Goal: Browse casually

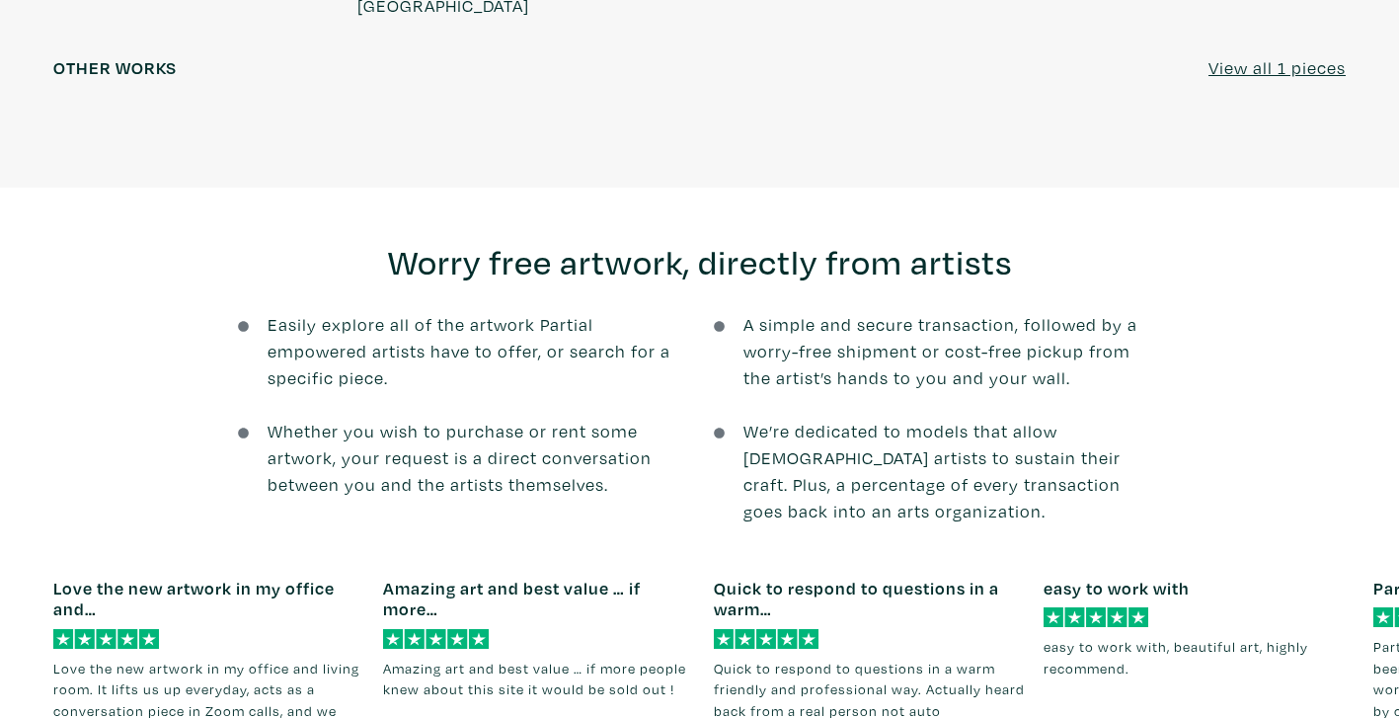
scroll to position [2859, 0]
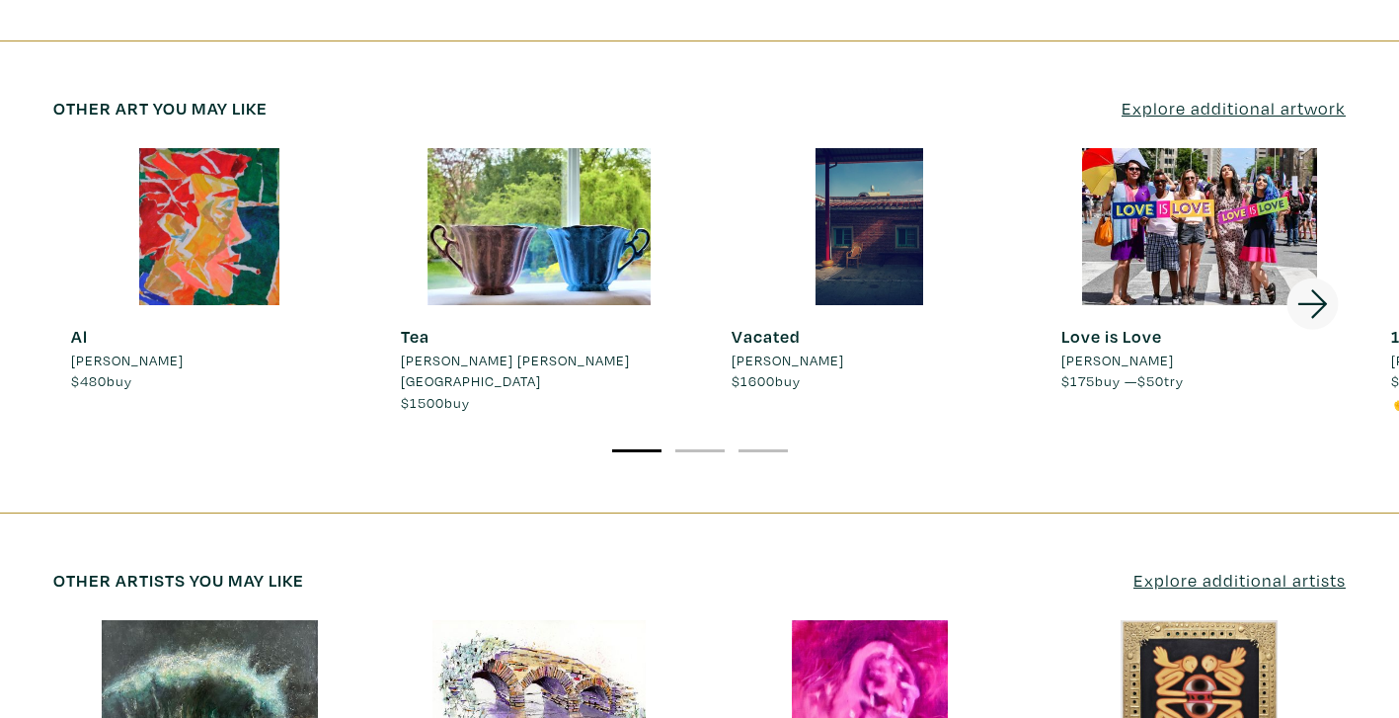
click at [879, 148] on div at bounding box center [870, 226] width 312 height 156
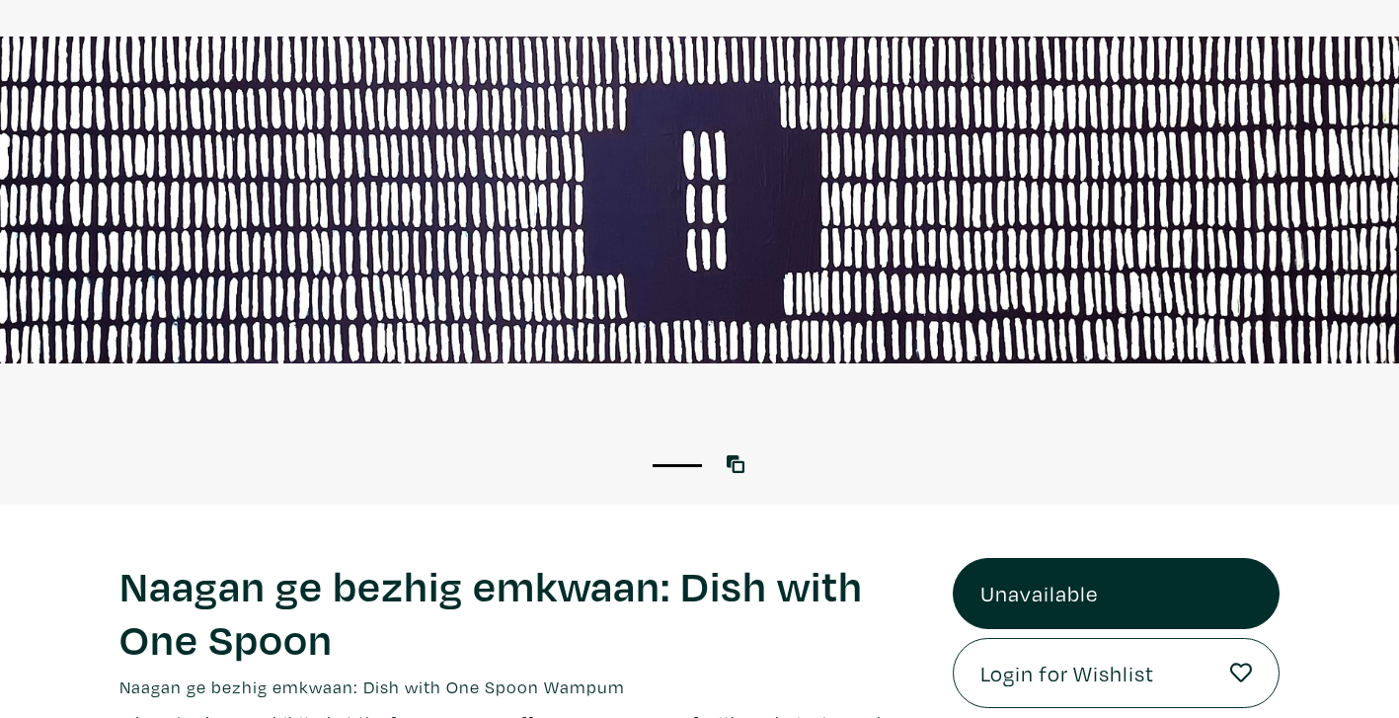
scroll to position [529, 0]
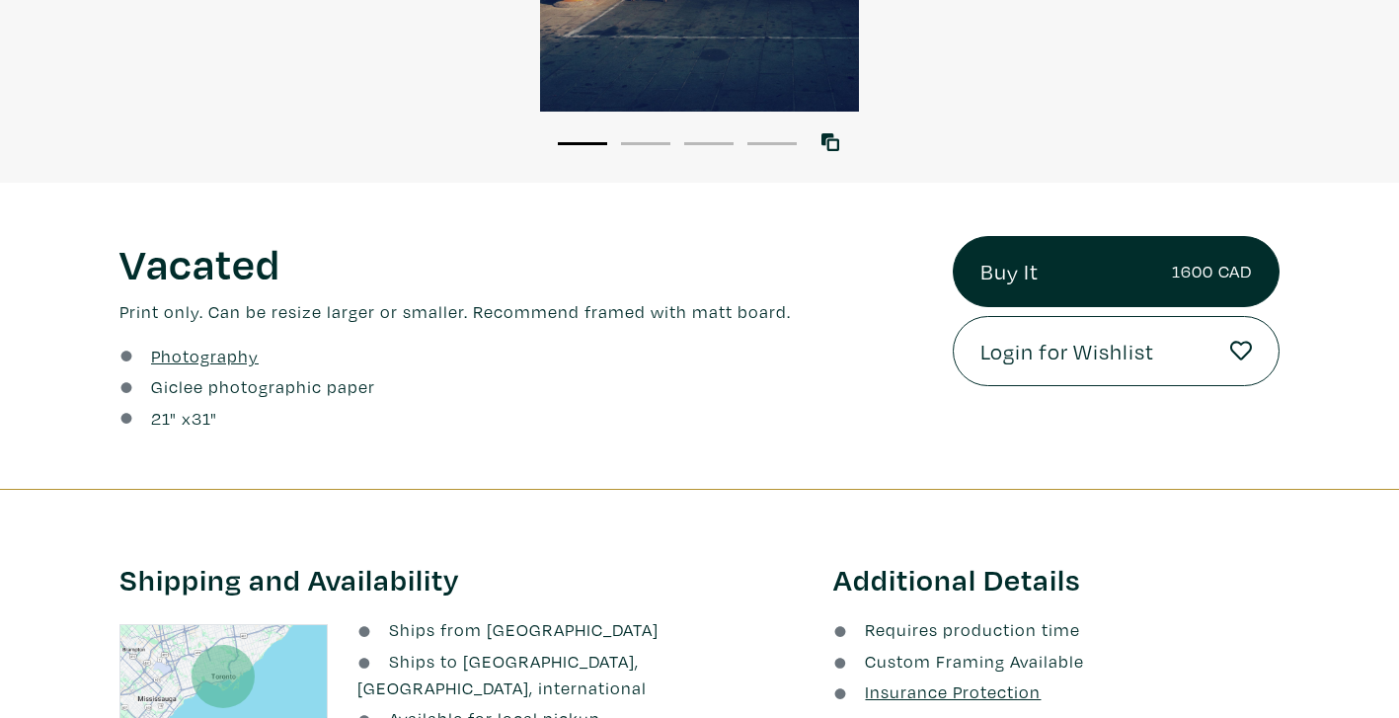
scroll to position [531, 0]
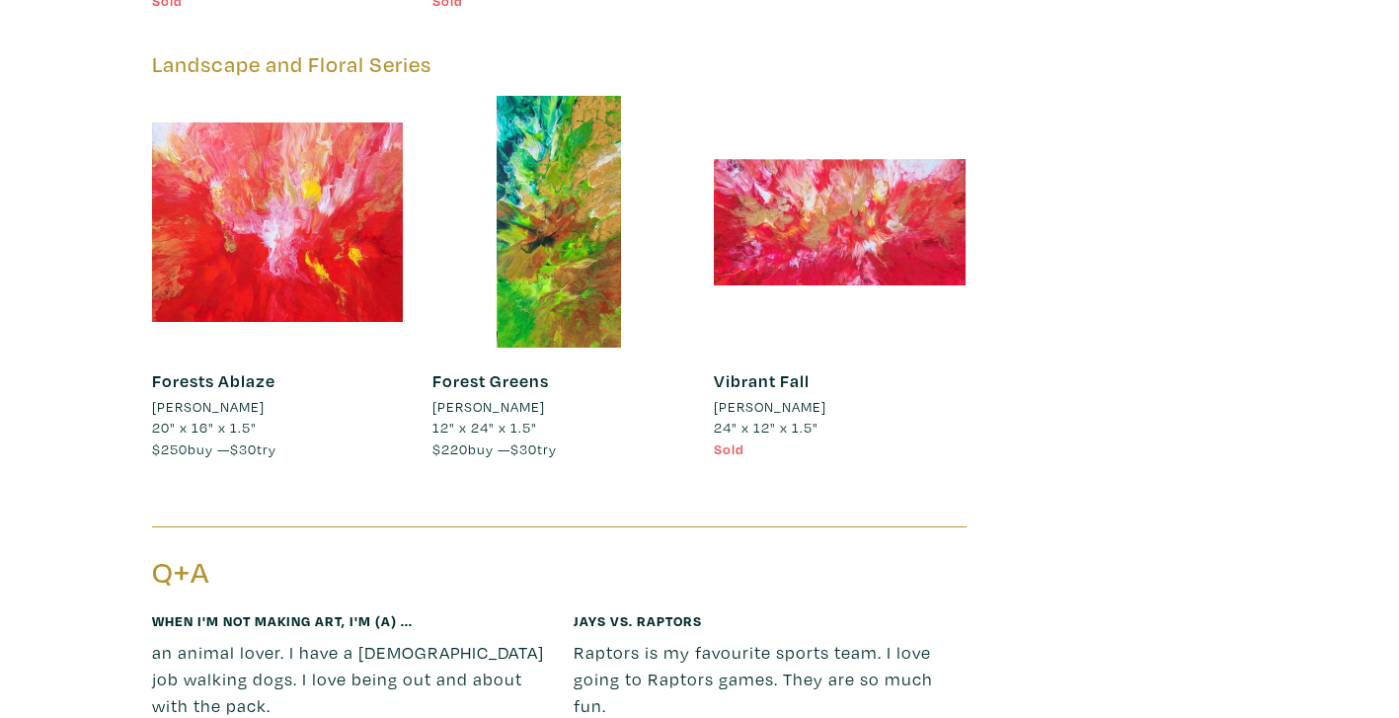
scroll to position [1897, 0]
